Goal: Contribute content: Contribute content

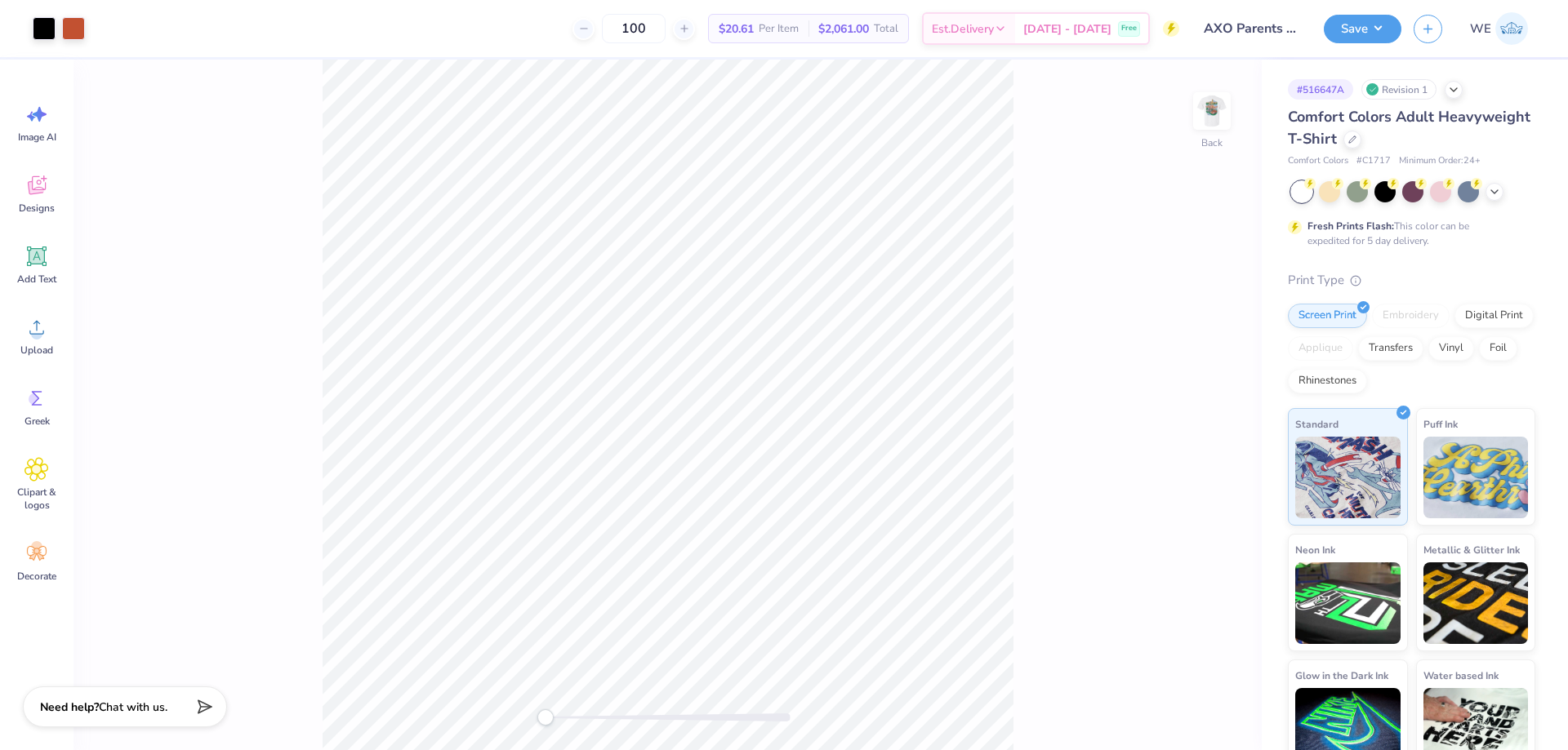
click at [1240, 120] on div "Back" at bounding box center [667, 405] width 1188 height 691
click at [1222, 125] on img at bounding box center [1212, 111] width 65 height 65
click at [1234, 116] on div "Front" at bounding box center [667, 405] width 1188 height 691
click at [1218, 115] on img at bounding box center [1212, 111] width 65 height 65
click at [32, 341] on div "Upload" at bounding box center [36, 335] width 59 height 61
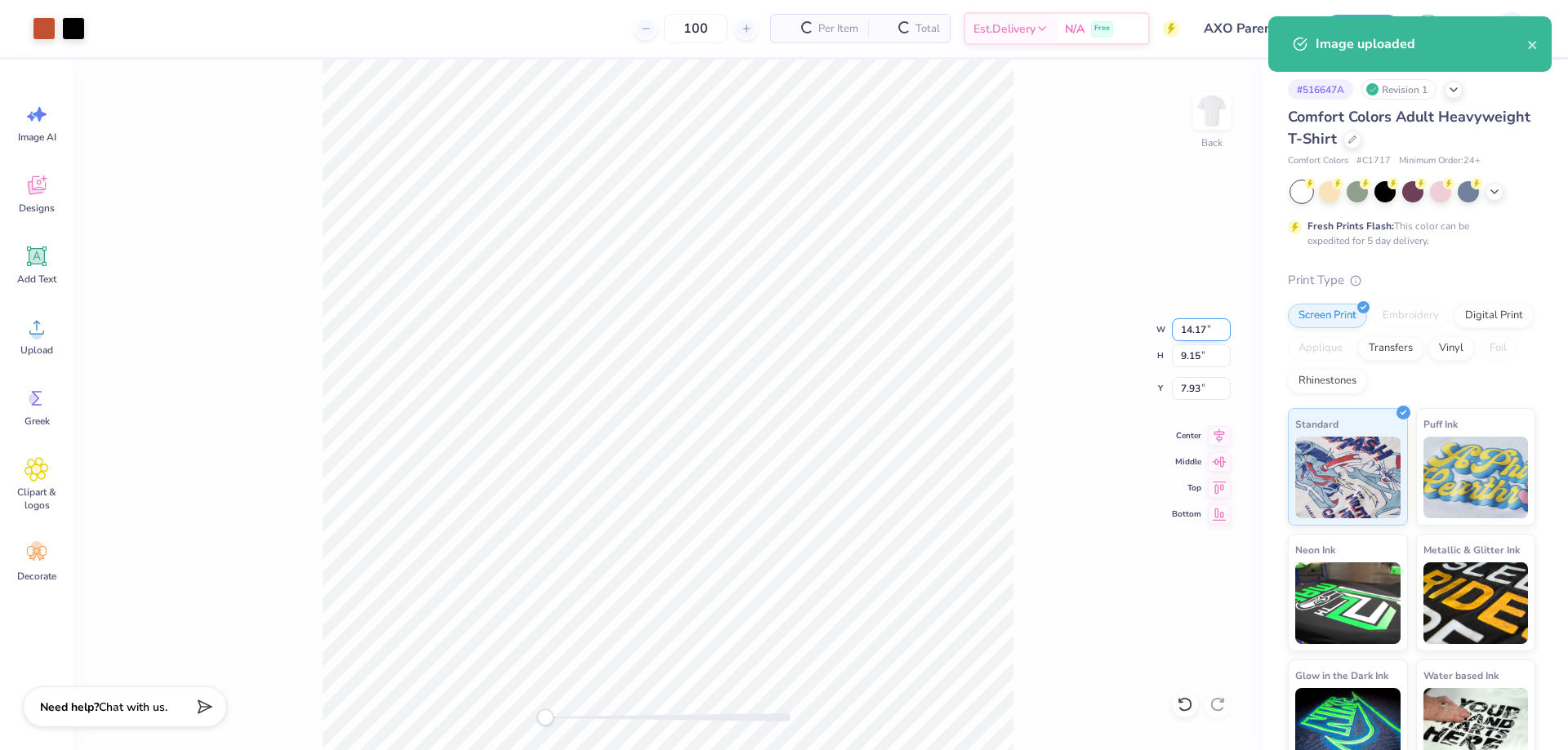
click at [1204, 334] on input "14.17" at bounding box center [1201, 330] width 59 height 23
type input "4.00"
type input "2.58"
type input "3"
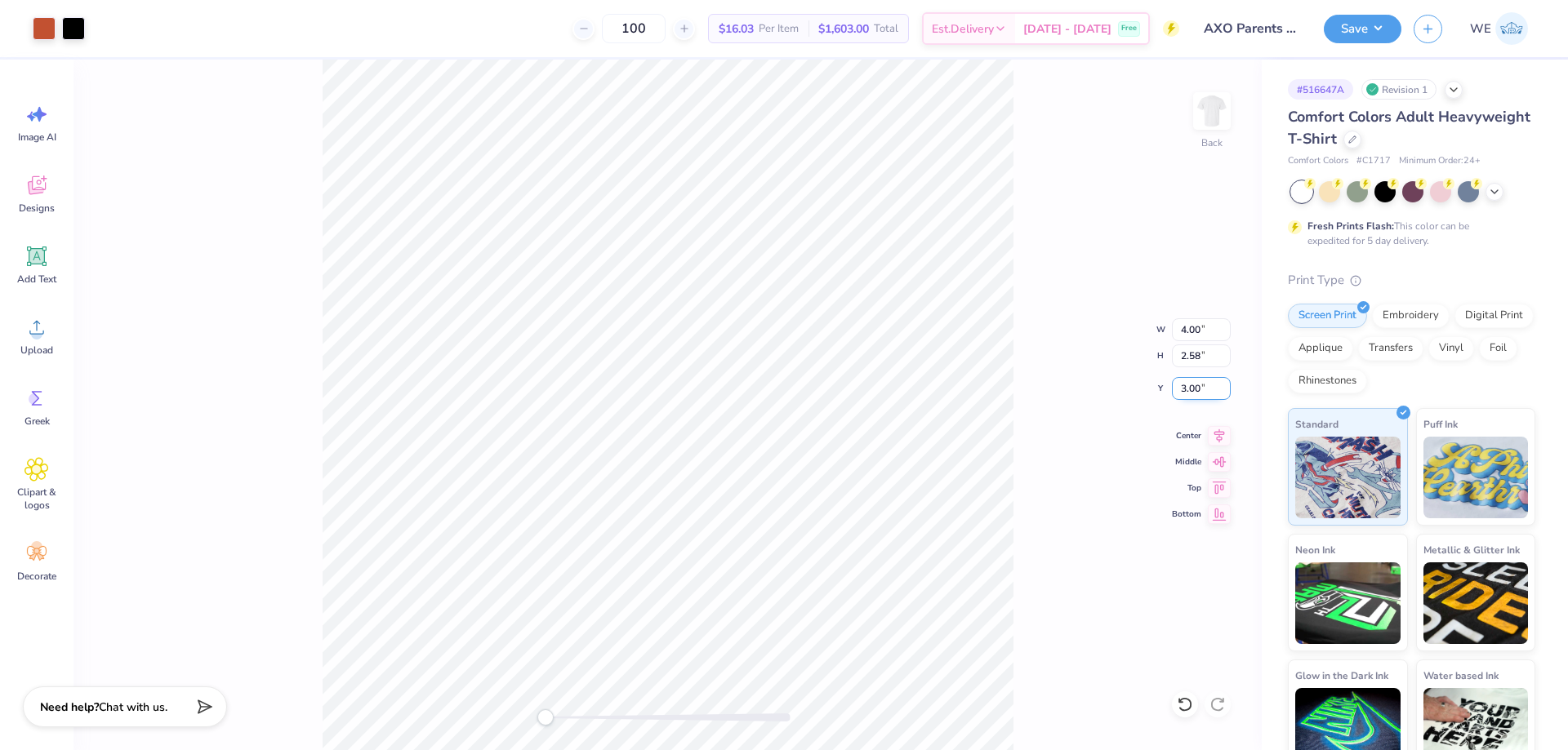
click at [1181, 386] on input "3.00" at bounding box center [1201, 388] width 59 height 23
type input "3"
click at [1219, 123] on img at bounding box center [1212, 111] width 65 height 65
click at [49, 318] on div "Upload" at bounding box center [36, 335] width 59 height 61
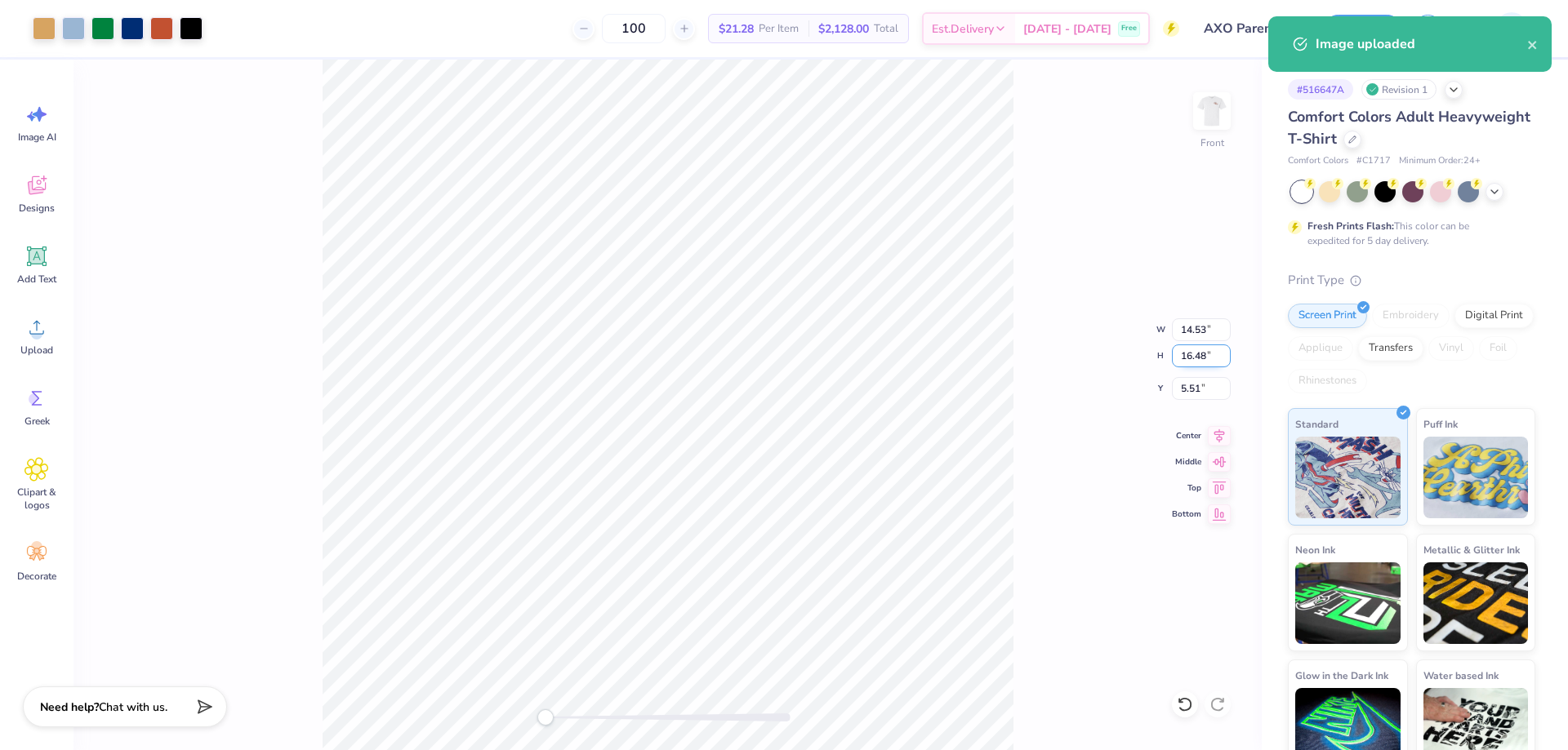
click at [1205, 349] on input "16.48" at bounding box center [1201, 356] width 59 height 23
type input "15"
type input "13.23"
type input "15.00"
type input "6.25"
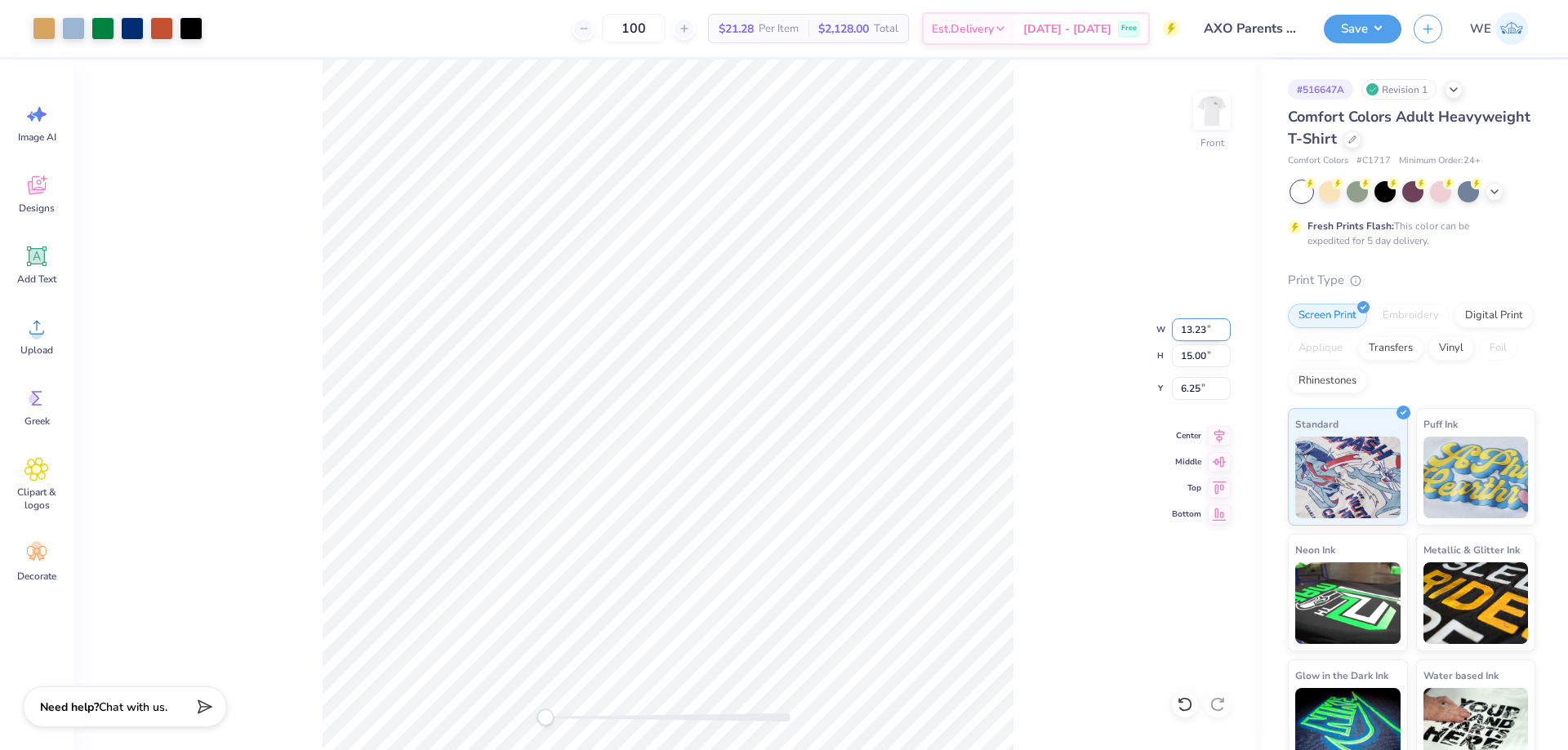
click at [1189, 340] on input "13.23" at bounding box center [1201, 330] width 59 height 23
type input "12.00"
type input "13.61"
click at [1185, 390] on input "6.95" at bounding box center [1201, 388] width 59 height 23
type input "3"
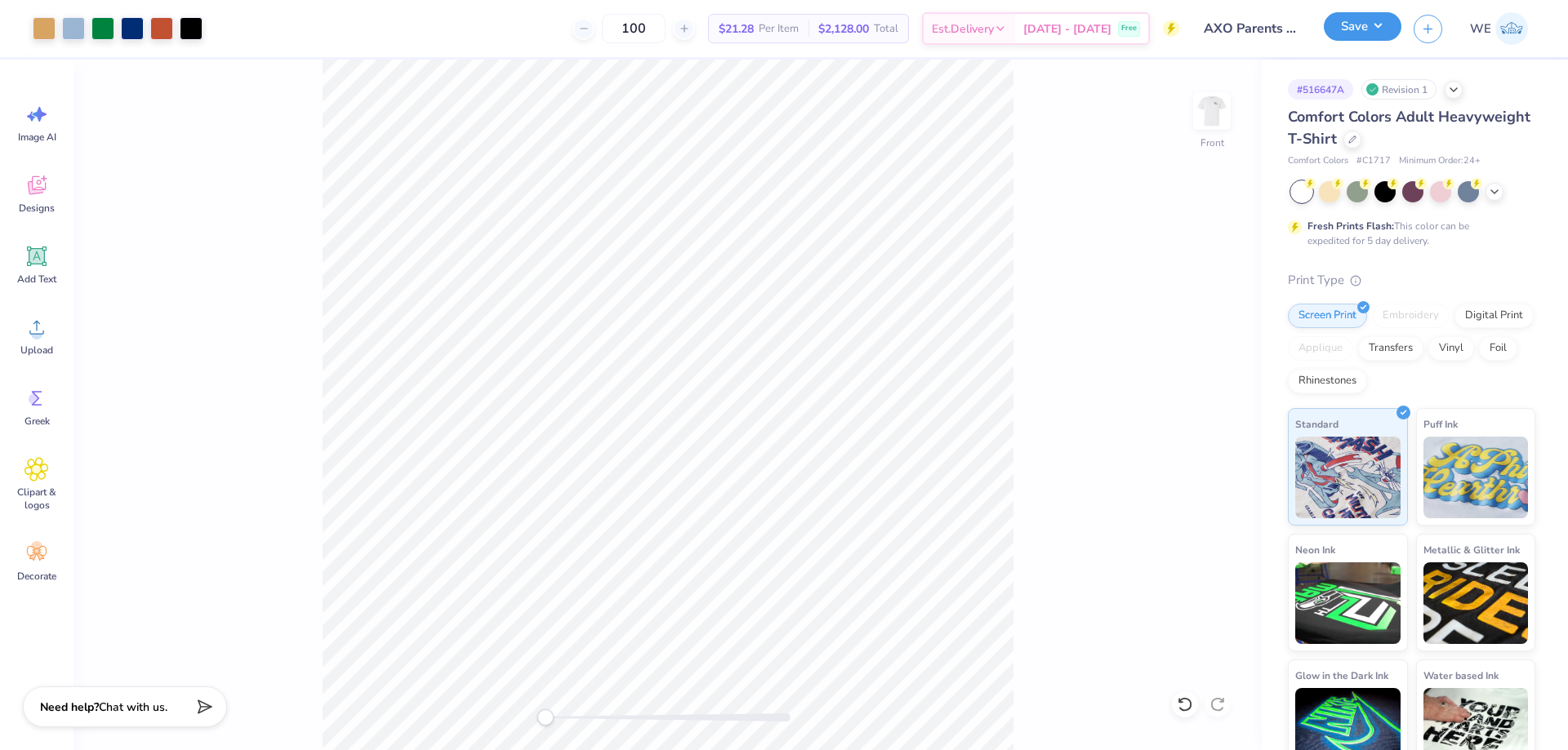
click at [1338, 28] on button "Save" at bounding box center [1362, 26] width 78 height 28
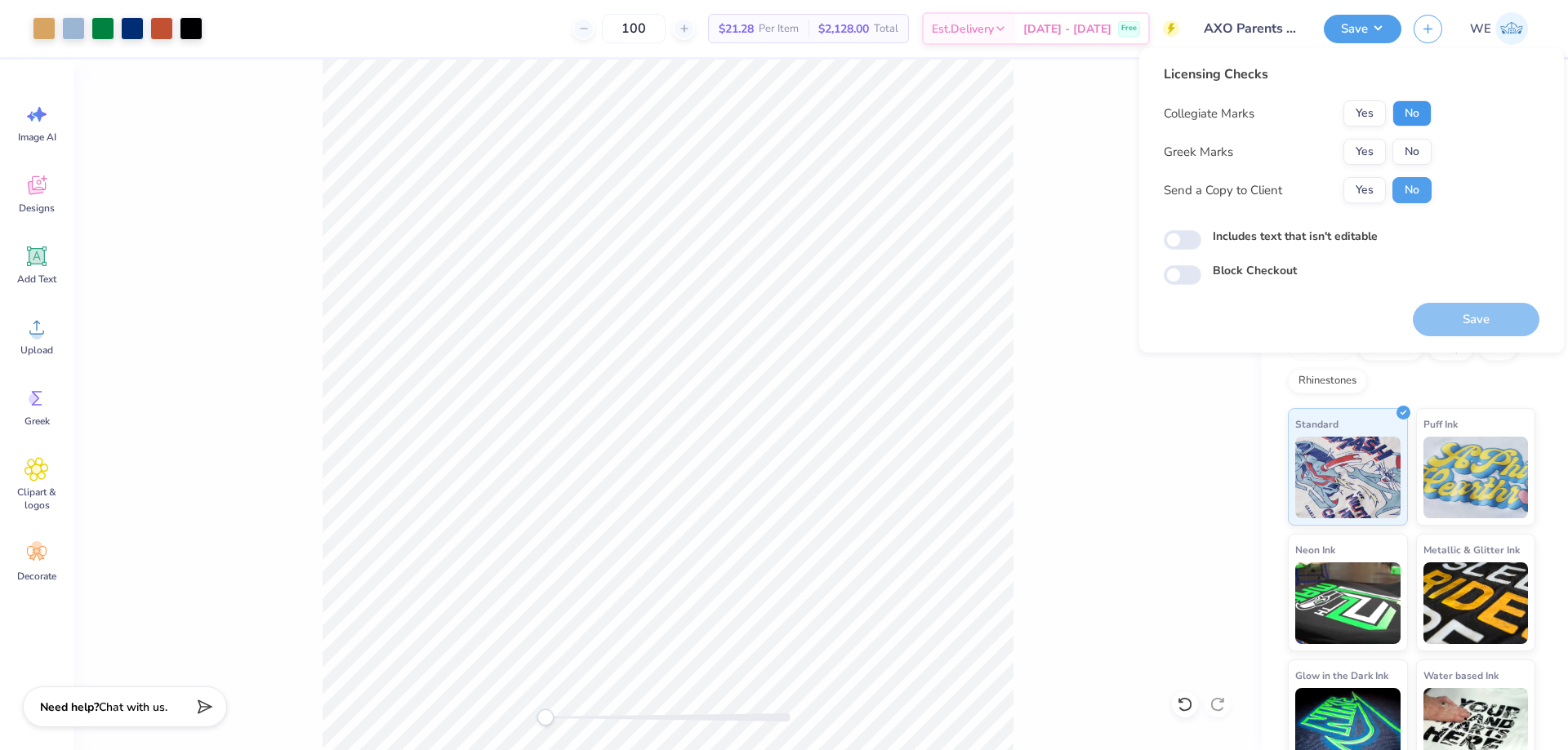
click at [1408, 116] on button "No" at bounding box center [1412, 114] width 39 height 26
click at [1367, 142] on button "Yes" at bounding box center [1365, 152] width 42 height 26
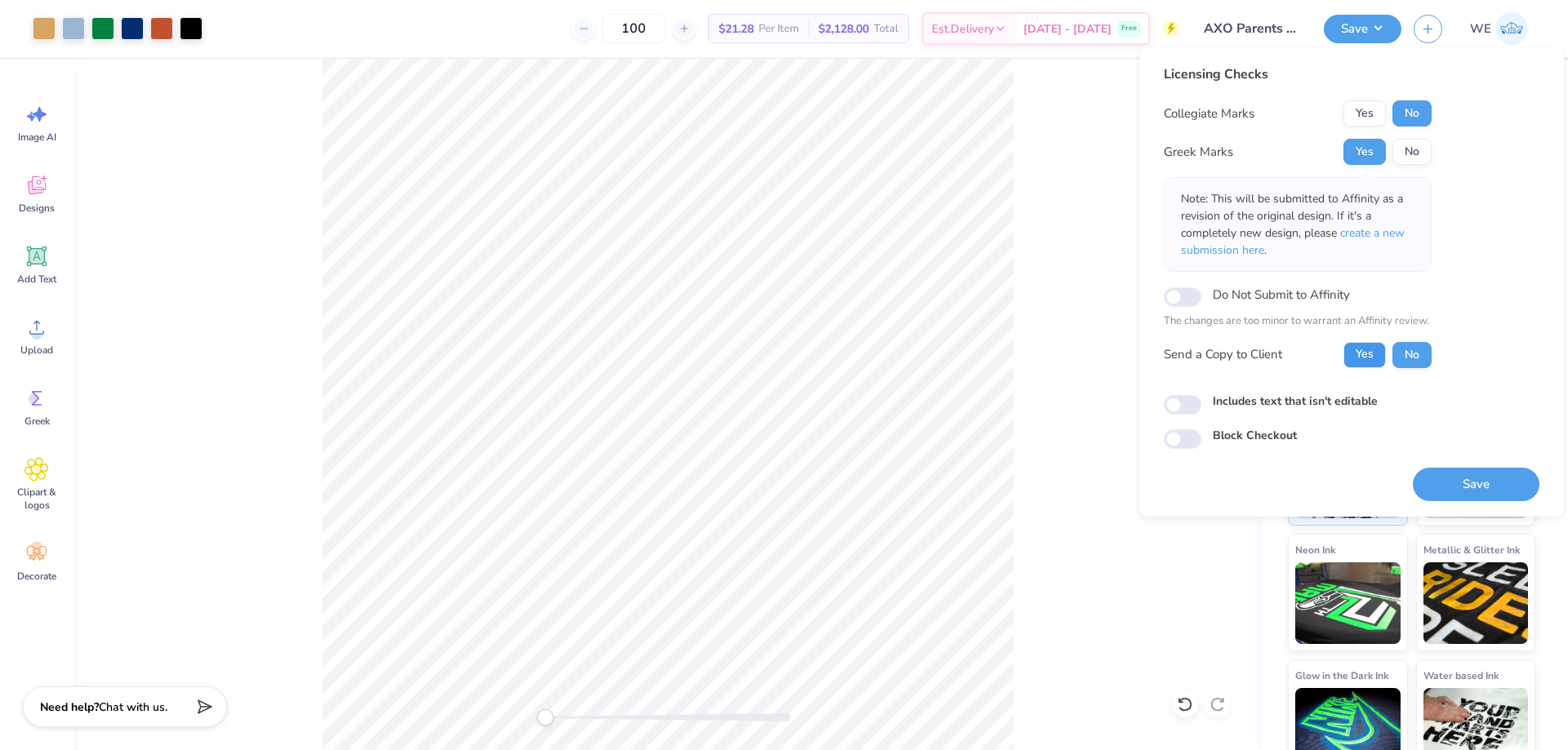
click at [1361, 361] on button "Yes" at bounding box center [1365, 356] width 42 height 26
click at [1181, 411] on input "Includes text that isn't editable" at bounding box center [1182, 405] width 38 height 19
checkbox input "true"
click at [1442, 485] on button "Save" at bounding box center [1475, 484] width 126 height 34
